Goal: Contribute content: Contribute content

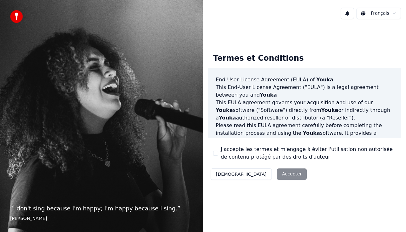
click at [258, 175] on div "Décliner Accepter" at bounding box center [258, 174] width 101 height 16
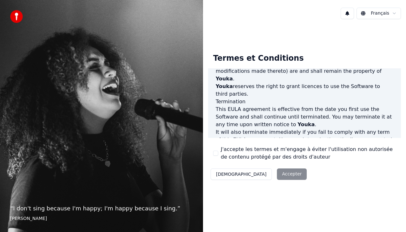
scroll to position [456, 0]
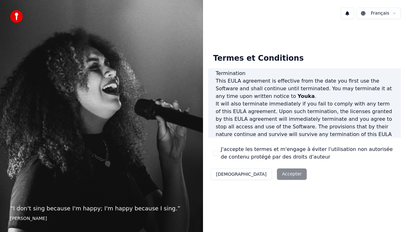
click at [257, 174] on div "Décliner Accepter" at bounding box center [258, 174] width 101 height 16
click at [216, 152] on button "J'accepte les termes et m'engage à éviter l'utilisation non autorisée de conten…" at bounding box center [215, 152] width 5 height 5
click at [277, 178] on button "Accepter" at bounding box center [292, 173] width 30 height 11
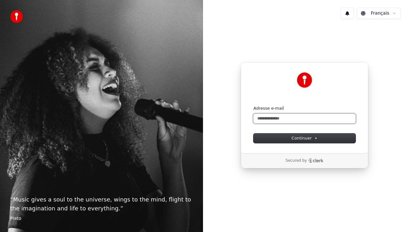
click at [286, 118] on input "Adresse e-mail" at bounding box center [304, 119] width 102 height 10
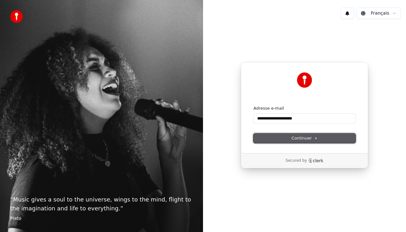
click at [307, 137] on span "Continuer" at bounding box center [305, 138] width 26 height 6
type input "**********"
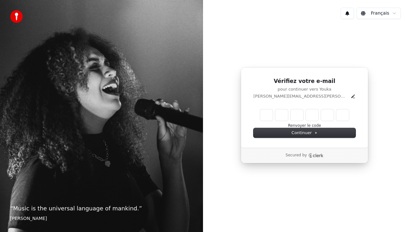
click at [269, 114] on input "Enter verification code" at bounding box center [304, 114] width 89 height 11
type input "******"
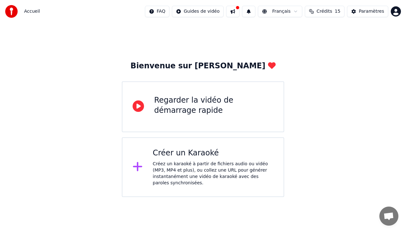
click at [138, 165] on icon at bounding box center [137, 166] width 9 height 9
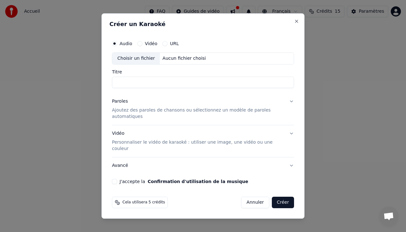
click at [291, 157] on button "Avancé" at bounding box center [203, 165] width 182 height 16
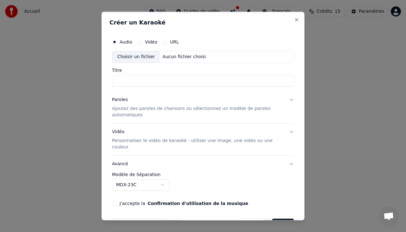
click at [237, 82] on input "Titre" at bounding box center [203, 80] width 182 height 11
type input "**********"
click at [157, 106] on p "Ajoutez des paroles de chansons ou sélectionnez un modèle de paroles automatiqu…" at bounding box center [198, 111] width 172 height 13
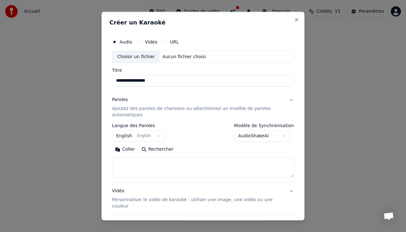
click at [154, 135] on button "English English" at bounding box center [138, 135] width 53 height 11
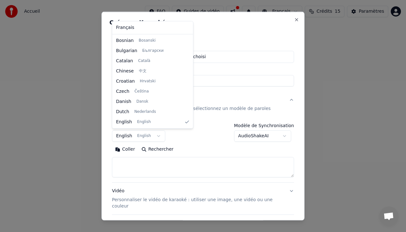
scroll to position [112, 0]
select select "**"
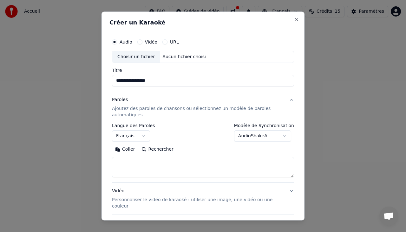
click at [162, 160] on textarea at bounding box center [203, 166] width 182 height 20
click at [227, 109] on p "Ajoutez des paroles de chansons ou sélectionnez un modèle de paroles automatiqu…" at bounding box center [198, 111] width 172 height 13
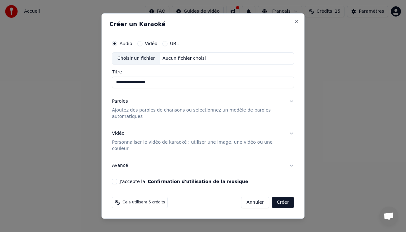
click at [227, 115] on p "Ajoutez des paroles de chansons ou sélectionnez un modèle de paroles automatiqu…" at bounding box center [198, 113] width 172 height 13
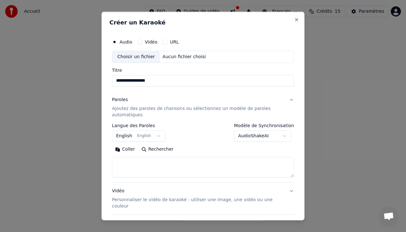
click at [155, 137] on button "English English" at bounding box center [138, 135] width 53 height 11
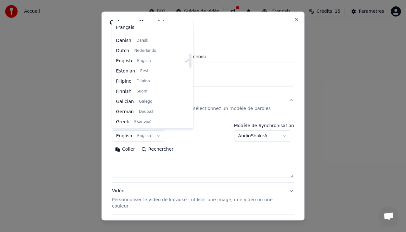
select select "**"
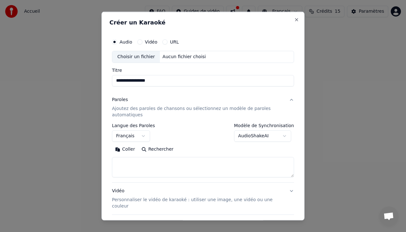
click at [194, 167] on textarea at bounding box center [203, 166] width 182 height 20
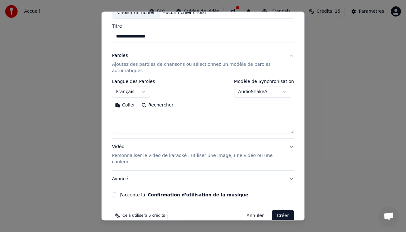
scroll to position [48, 0]
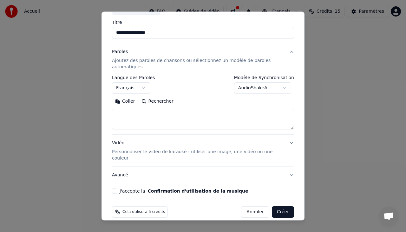
click at [248, 151] on p "Personnaliser le vidéo de karaoké : utiliser une image, une vidéo ou une couleur" at bounding box center [198, 154] width 172 height 13
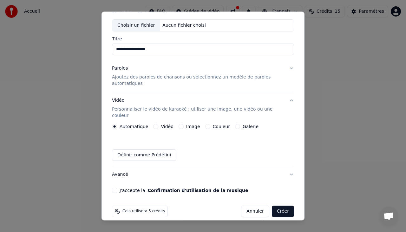
scroll to position [0, 0]
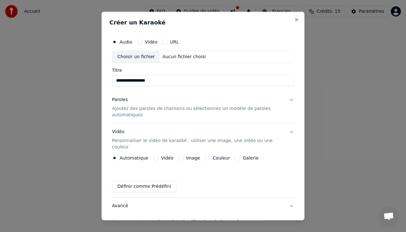
click at [141, 57] on div "Choisir un fichier" at bounding box center [136, 56] width 48 height 11
click at [294, 20] on button "Close" at bounding box center [296, 19] width 5 height 5
